Goal: Navigation & Orientation: Find specific page/section

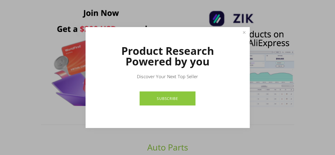
scroll to position [233, 0]
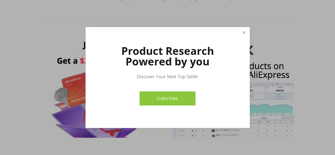
click at [241, 31] on link "Close" at bounding box center [243, 32] width 9 height 9
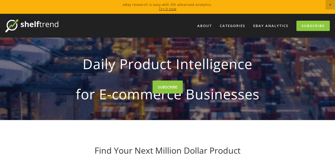
scroll to position [11, 0]
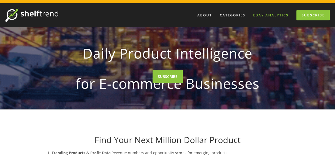
click at [270, 16] on link "eBay Analytics" at bounding box center [271, 15] width 42 height 9
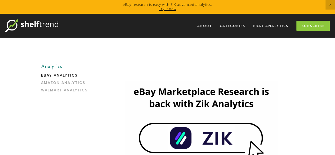
click at [131, 66] on div at bounding box center [201, 70] width 195 height 14
click at [51, 26] on img at bounding box center [31, 25] width 53 height 13
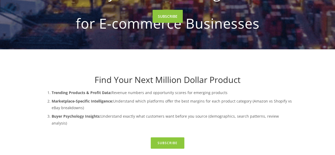
scroll to position [95, 0]
